Goal: Download file/media

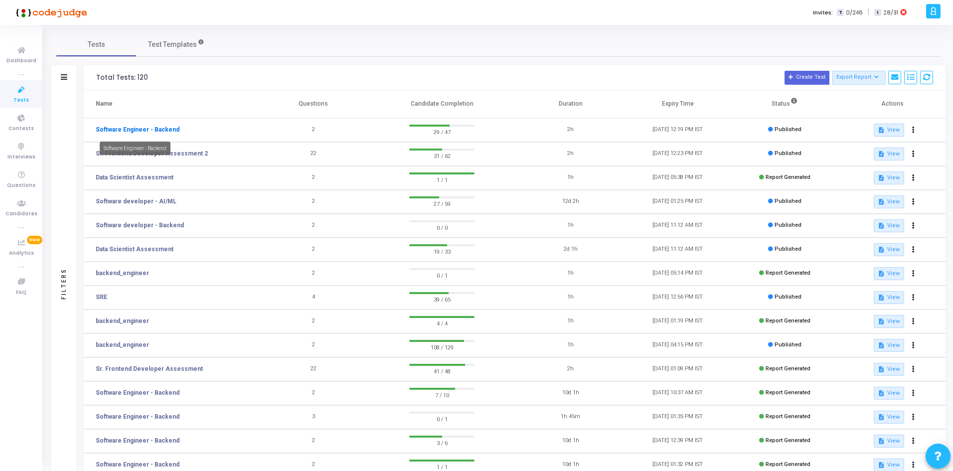
click at [147, 130] on link "Software Engineer - Backend" at bounding box center [138, 129] width 84 height 9
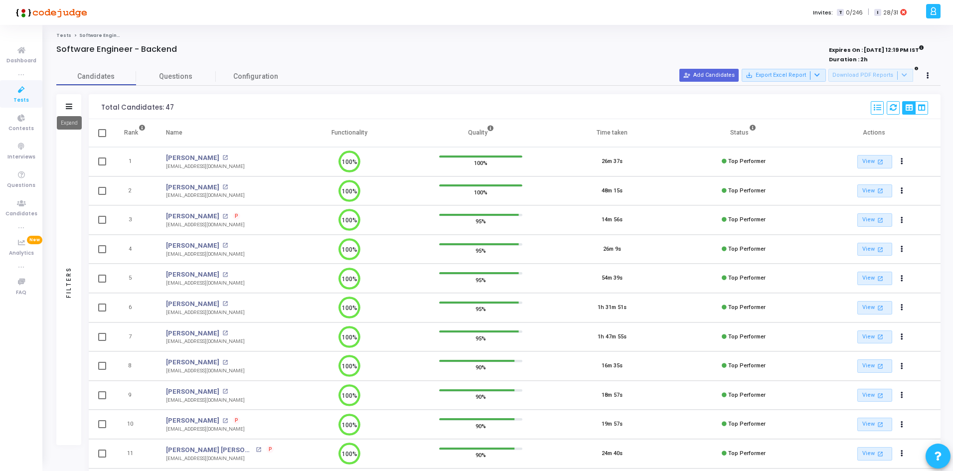
click at [68, 104] on icon at bounding box center [69, 106] width 6 height 5
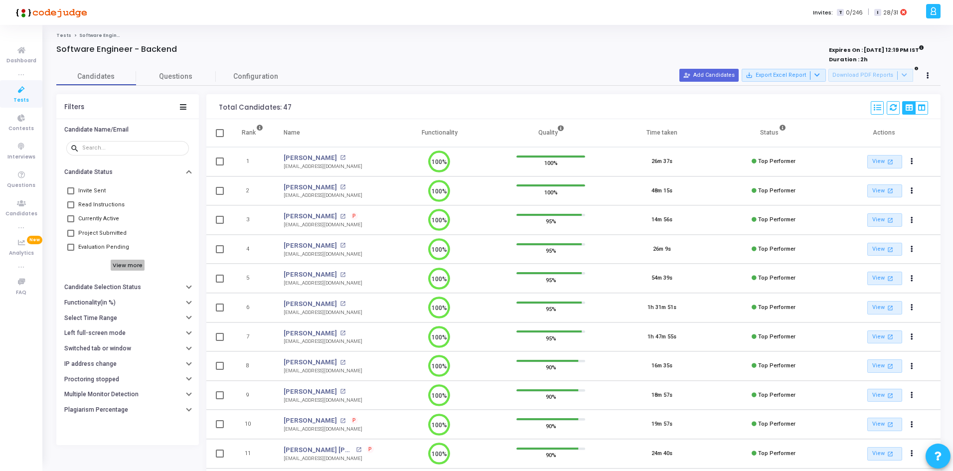
click at [130, 262] on h6 "View more" at bounding box center [128, 265] width 34 height 11
click at [69, 263] on span at bounding box center [70, 261] width 7 height 7
click at [70, 265] on input "Top Performers" at bounding box center [70, 265] width 0 height 0
checkbox input "true"
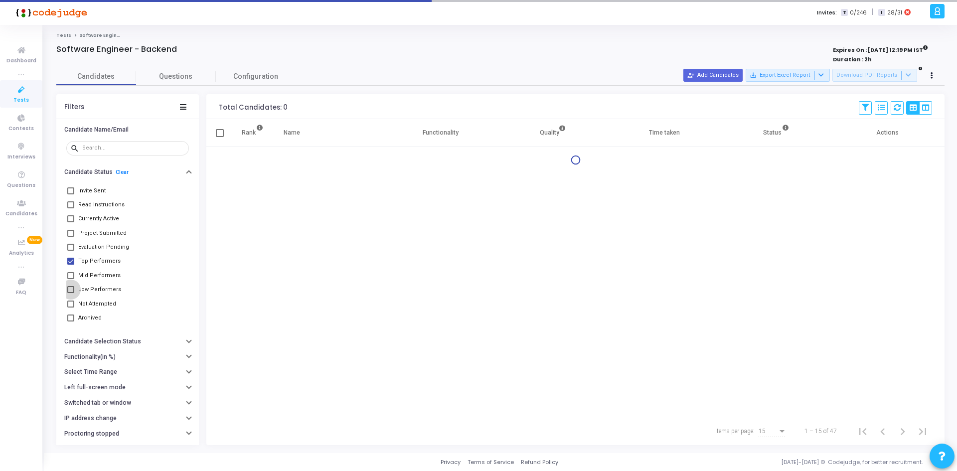
click at [70, 287] on span at bounding box center [70, 289] width 7 height 7
click at [70, 293] on input "Low Performers" at bounding box center [70, 293] width 0 height 0
checkbox input "true"
click at [72, 274] on span at bounding box center [70, 275] width 7 height 7
click at [71, 279] on input "Mid Performers" at bounding box center [70, 279] width 0 height 0
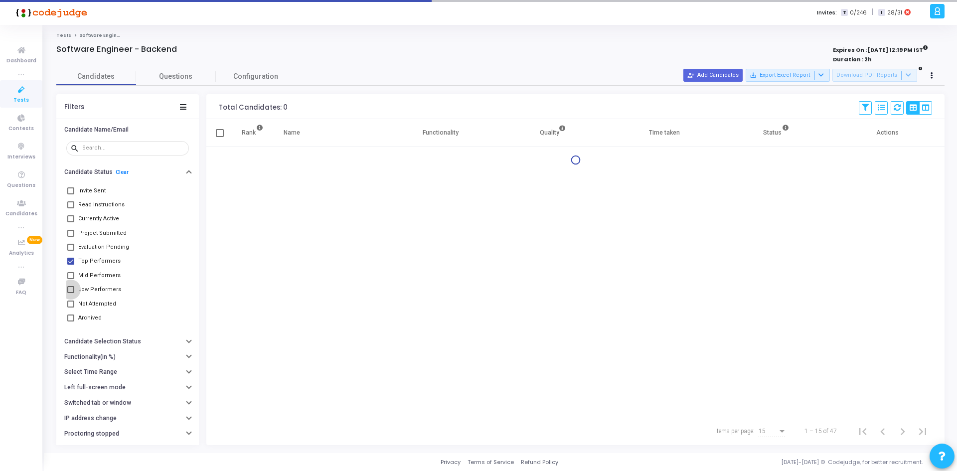
checkbox input "true"
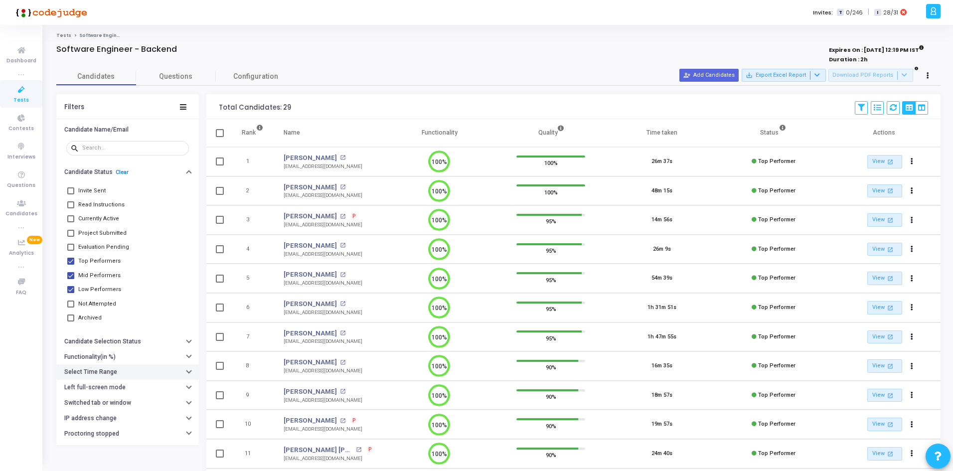
click at [96, 369] on h6 "Select Time Range" at bounding box center [90, 371] width 53 height 7
click at [98, 386] on div "Started At" at bounding box center [86, 392] width 33 height 16
click at [98, 386] on span "Started At" at bounding box center [90, 392] width 41 height 16
click at [136, 391] on input "text" at bounding box center [148, 392] width 74 height 6
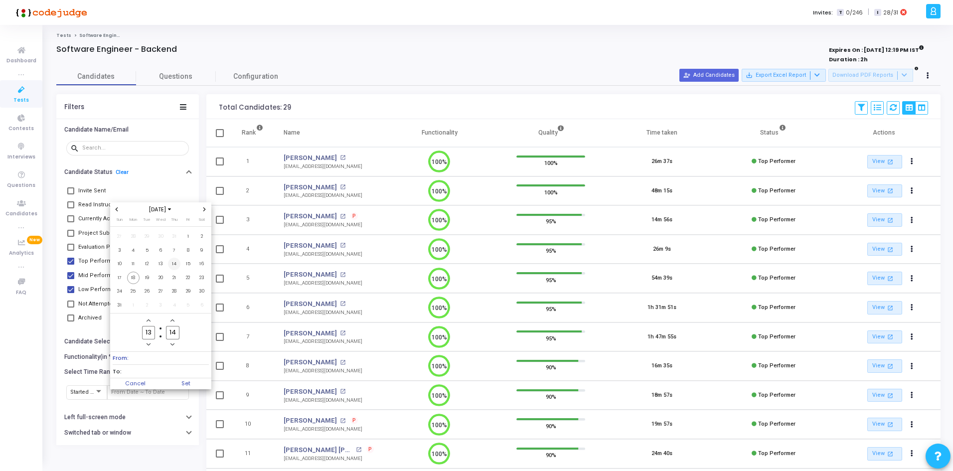
click at [173, 264] on span "14" at bounding box center [174, 264] width 12 height 12
click at [133, 277] on span "18" at bounding box center [133, 278] width 12 height 12
click at [190, 380] on span "Set" at bounding box center [185, 383] width 51 height 11
type input "[DATE] 1:14 PM - [DATE] 1:14 PM"
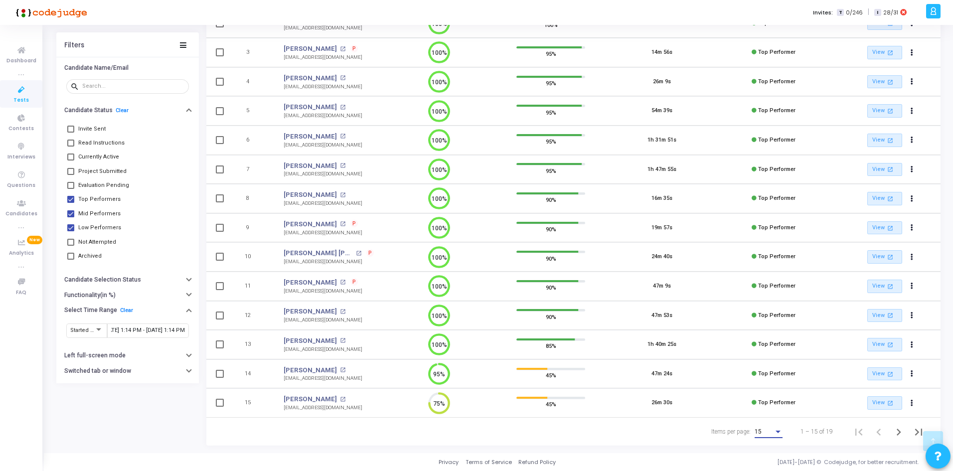
click at [768, 434] on div "15" at bounding box center [763, 432] width 19 height 7
click at [745, 430] on div at bounding box center [476, 235] width 953 height 471
click at [762, 424] on div "15" at bounding box center [768, 429] width 28 height 16
click at [763, 424] on span "50" at bounding box center [769, 426] width 28 height 18
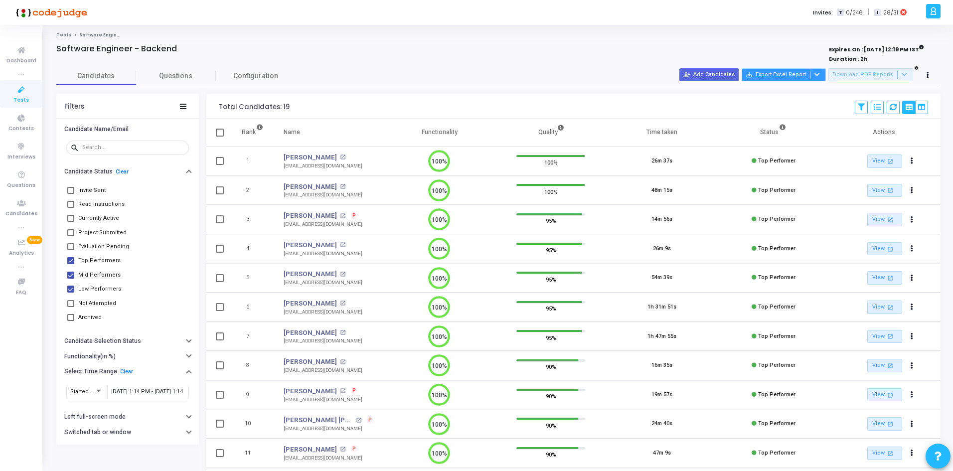
click at [826, 72] on button "save_alt Export Excel Report" at bounding box center [784, 74] width 84 height 13
click at [72, 286] on div at bounding box center [476, 235] width 953 height 471
click at [72, 288] on span at bounding box center [70, 289] width 7 height 7
click at [71, 293] on input "Low Performers" at bounding box center [70, 293] width 0 height 0
checkbox input "false"
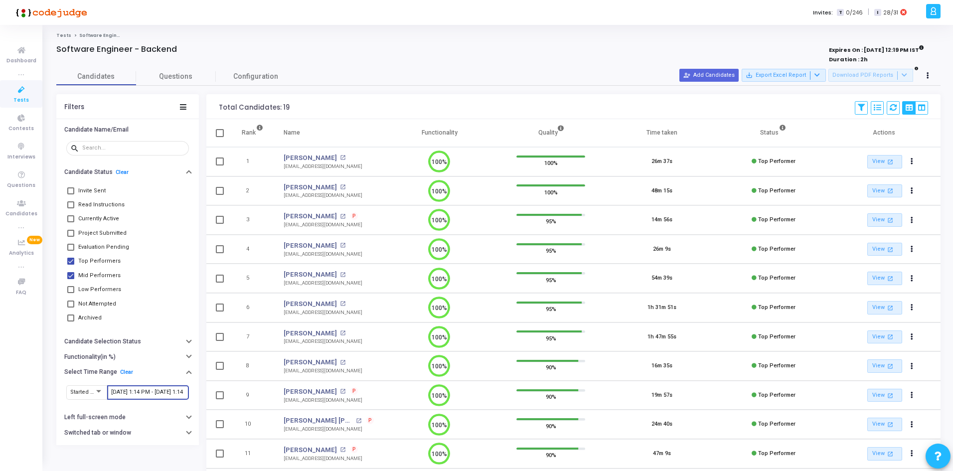
click at [113, 394] on input "[DATE] 1:14 PM - [DATE] 1:14 PM" at bounding box center [148, 392] width 74 height 6
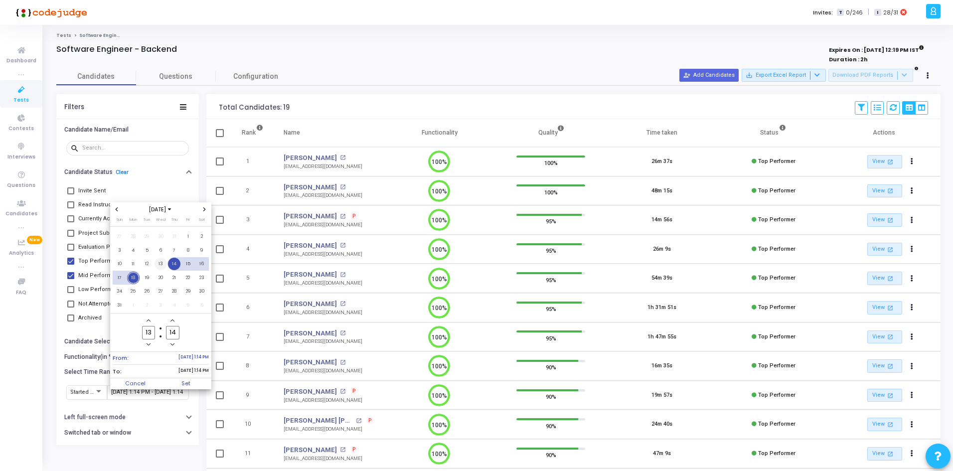
click at [157, 264] on span "13" at bounding box center [160, 264] width 12 height 12
click at [134, 282] on span "18" at bounding box center [133, 278] width 12 height 12
click at [149, 262] on span "12" at bounding box center [147, 264] width 12 height 12
click at [136, 274] on span "18" at bounding box center [133, 278] width 12 height 12
click at [193, 382] on span "Set" at bounding box center [185, 383] width 51 height 11
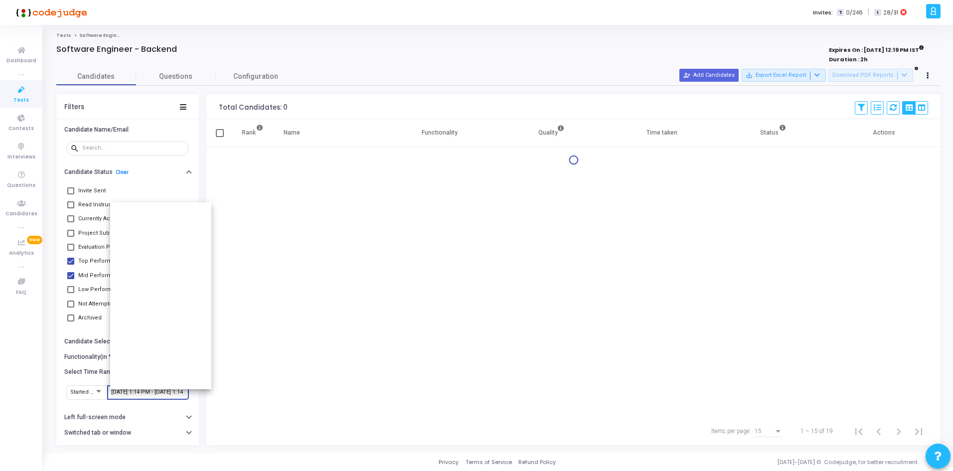
type input "[DATE] 1:14 PM - [DATE] 1:14 PM"
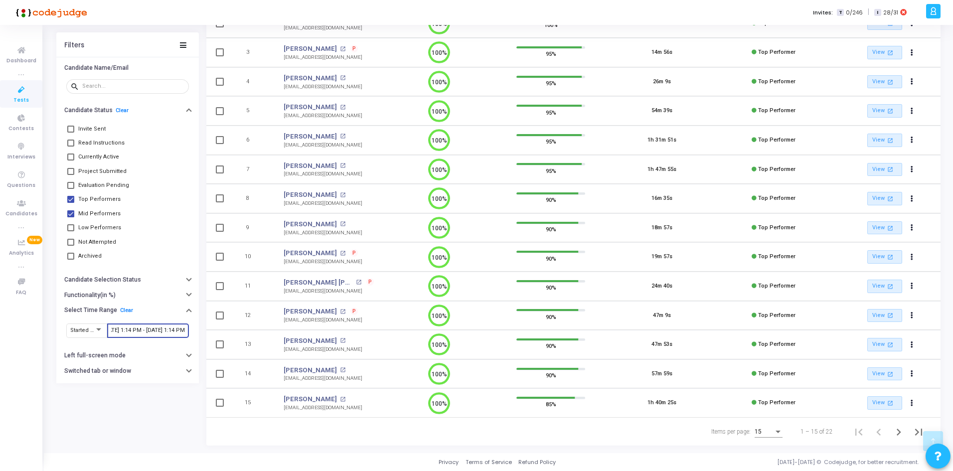
click at [760, 431] on span "15" at bounding box center [757, 431] width 7 height 7
click at [755, 415] on span "25" at bounding box center [769, 408] width 28 height 18
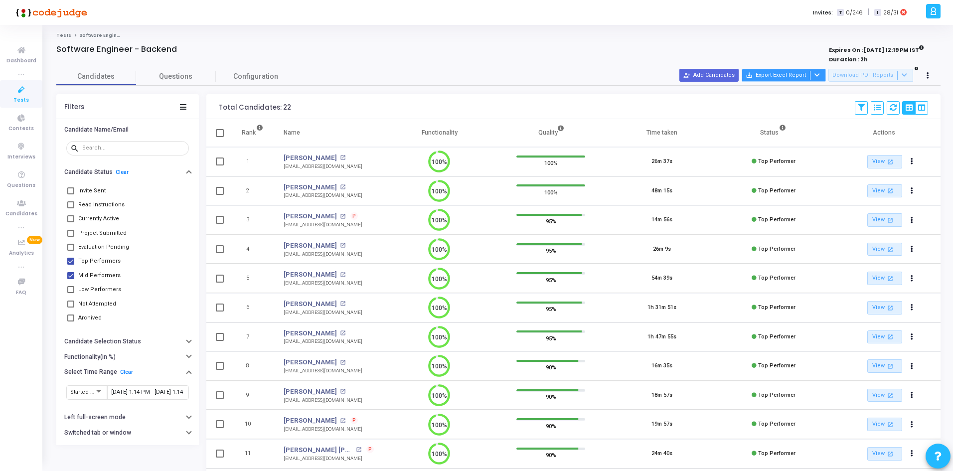
click at [820, 74] on icon at bounding box center [816, 74] width 5 height 5
click at [792, 99] on button "Export with applied filter" at bounding box center [789, 94] width 82 height 17
